Goal: Communication & Community: Answer question/provide support

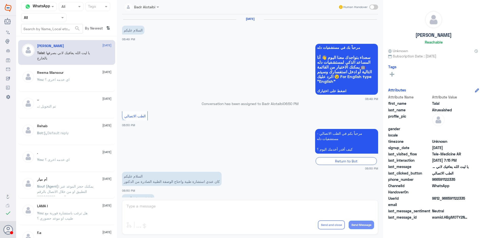
scroll to position [115, 0]
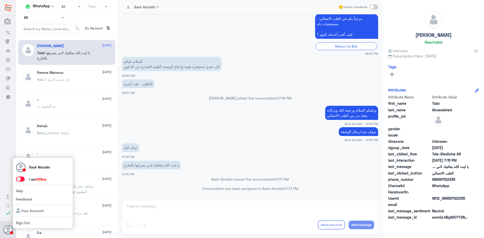
click at [20, 178] on span at bounding box center [20, 179] width 9 height 5
click at [0, 0] on input "checkbox" at bounding box center [0, 0] width 0 height 0
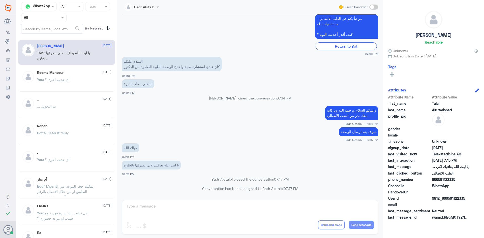
click at [61, 19] on span at bounding box center [63, 17] width 6 height 5
click at [56, 30] on div "All" at bounding box center [43, 29] width 45 height 9
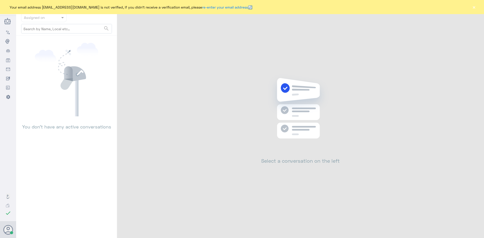
click at [476, 10] on div "Your email address [EMAIL_ADDRESS][DOMAIN_NAME] is not verified, if you didn't …" at bounding box center [242, 7] width 484 height 14
click at [473, 8] on button "×" at bounding box center [473, 7] width 5 height 5
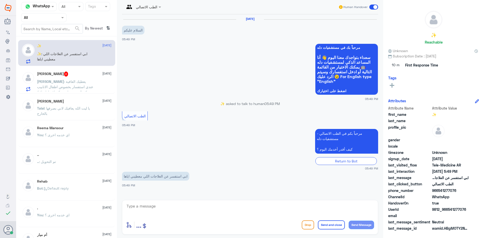
click at [294, 208] on textarea at bounding box center [250, 209] width 248 height 12
drag, startPoint x: 465, startPoint y: 207, endPoint x: 457, endPoint y: 209, distance: 8.3
click at [457, 209] on div "Attribute Name Attribute Value first_name ✨ last_name profile_pic gender locale…" at bounding box center [433, 169] width 91 height 127
click at [464, 207] on span "9812_966541277076" at bounding box center [450, 209] width 37 height 5
drag, startPoint x: 469, startPoint y: 209, endPoint x: 447, endPoint y: 210, distance: 21.5
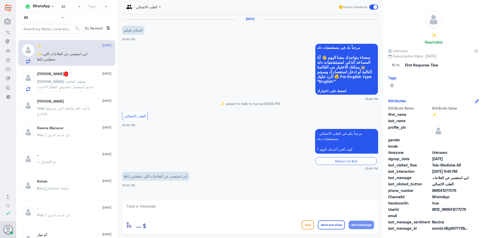
click at [447, 210] on div "UserId 9812_966541277076" at bounding box center [433, 210] width 91 height 6
copy span "541277076"
click at [90, 77] on div "MUSTAFA ALI 3 15 August" at bounding box center [74, 74] width 74 height 5
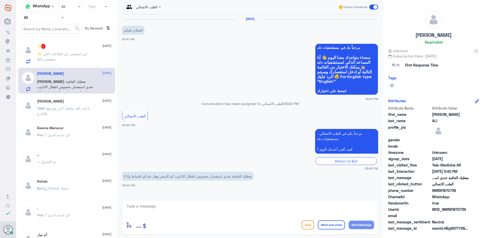
click at [92, 49] on div "✨ 3 15 August ✨ : ابي استفسر عن العلاجات اللي معطيني اياها" at bounding box center [74, 54] width 74 height 20
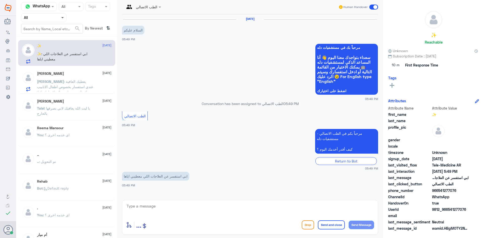
click at [63, 17] on span at bounding box center [62, 18] width 3 height 2
click at [146, 8] on input "text" at bounding box center [137, 7] width 25 height 6
click at [153, 20] on div "Badr Alotaibi" at bounding box center [150, 17] width 21 height 5
click at [82, 79] on span ": يعطيك العافية عندي استفسار بخصوص اطفال الانابيب كم السعر وهل عندكم اقساط ولا …" at bounding box center [65, 86] width 56 height 15
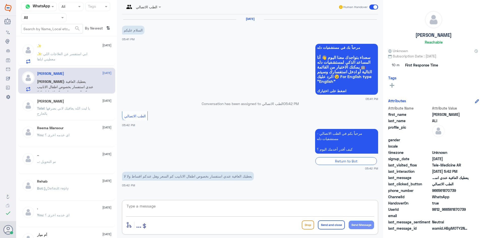
click at [240, 205] on textarea at bounding box center [250, 209] width 248 height 12
click at [75, 55] on span ": ابي استفسر عن العلاجات اللي معطيني اياها" at bounding box center [62, 57] width 50 height 10
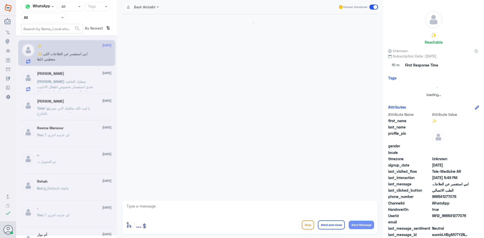
scroll to position [2, 0]
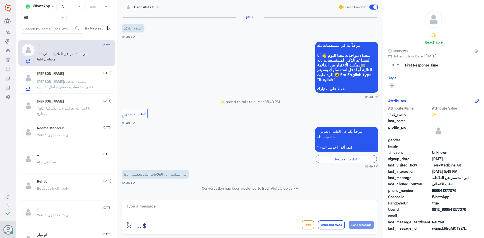
click at [217, 211] on textarea at bounding box center [250, 209] width 248 height 12
type textarea ","
type textarea "وعليكم السلام ورحمة الله وبركاته معك بدر من الطب الاتصالي"
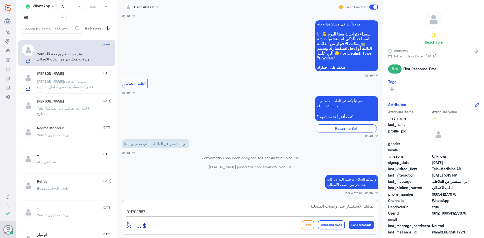
type textarea "يمكنك الاستفسار على واتساب الصيدلية 0112995677"
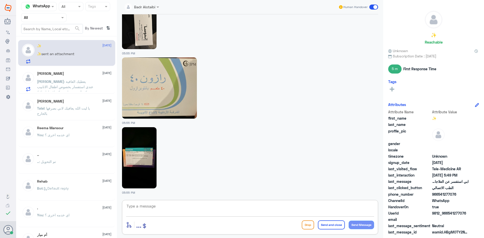
scroll to position [363, 0]
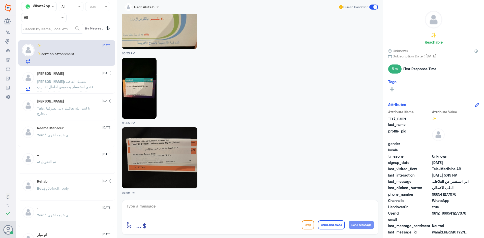
drag, startPoint x: 469, startPoint y: 214, endPoint x: 447, endPoint y: 214, distance: 21.4
click at [447, 214] on div "UserId 9812_966541277076" at bounding box center [433, 214] width 91 height 6
copy span "541277076"
click at [77, 80] on span ": يعطيك العافية عندي استفسار بخصوص اطفال الانابيب كم السعر وهل عندكم اقساط ولا …" at bounding box center [65, 86] width 56 height 15
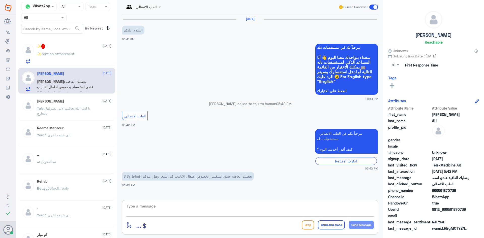
click at [257, 208] on textarea at bounding box center [250, 209] width 248 height 12
type textarea "هلا حياك معك بدر من الطب الاتصالي"
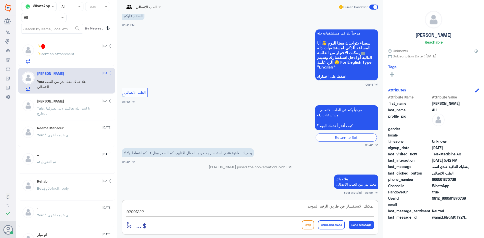
type textarea "يمكنك الاستفسار عن طريق الرقم الموحد 920012222"
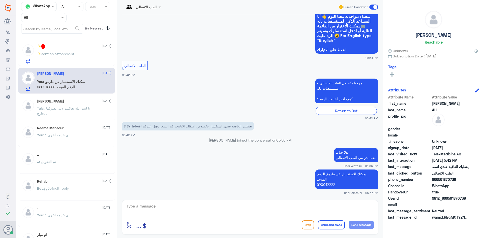
click at [375, 5] on span at bounding box center [373, 7] width 9 height 5
click at [0, 0] on input "checkbox" at bounding box center [0, 0] width 0 height 0
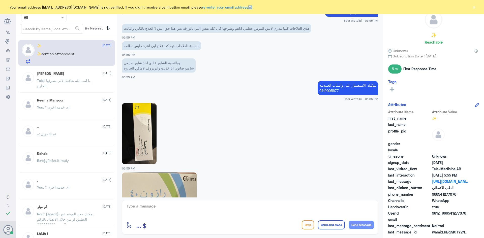
scroll to position [213, 0]
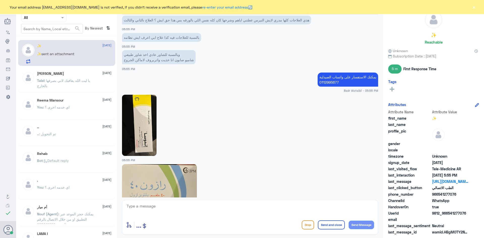
click at [472, 7] on button "×" at bounding box center [473, 7] width 5 height 5
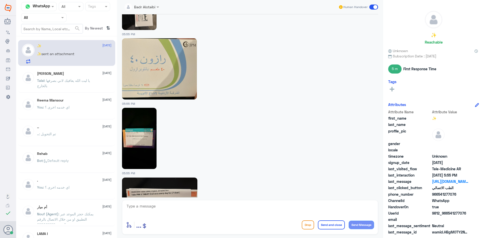
scroll to position [390, 0]
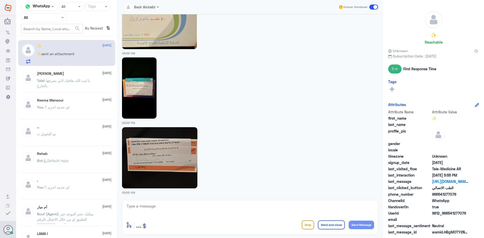
click at [373, 7] on span at bounding box center [373, 7] width 9 height 5
click at [0, 0] on input "checkbox" at bounding box center [0, 0] width 0 height 0
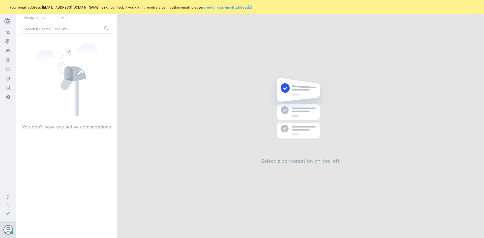
click at [476, 6] on button "×" at bounding box center [473, 7] width 5 height 5
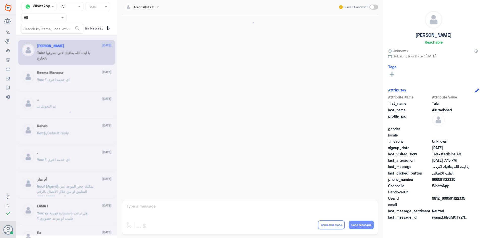
scroll to position [115, 0]
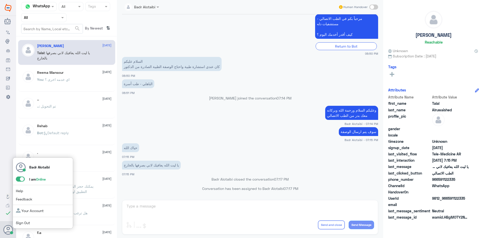
click at [20, 181] on span at bounding box center [20, 179] width 9 height 5
click at [0, 0] on input "checkbox" at bounding box center [0, 0] width 0 height 0
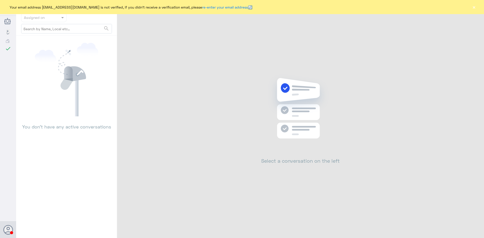
click at [474, 6] on button "×" at bounding box center [473, 7] width 5 height 5
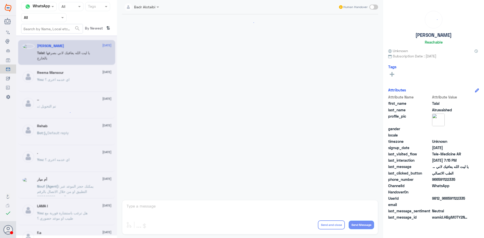
scroll to position [115, 0]
